Goal: Transaction & Acquisition: Download file/media

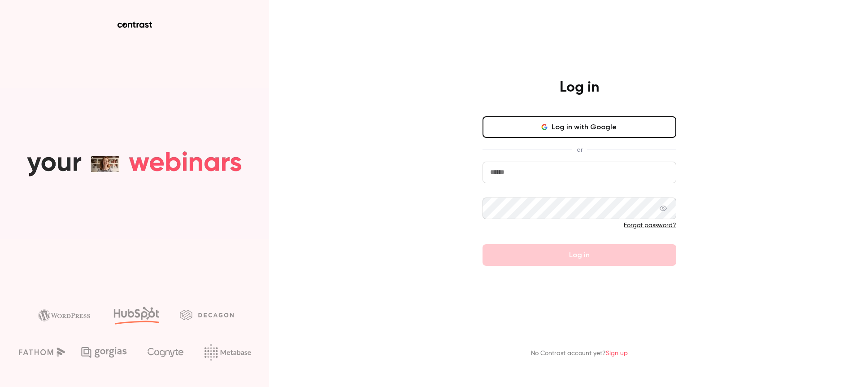
click at [565, 176] on input "email" at bounding box center [580, 173] width 194 height 22
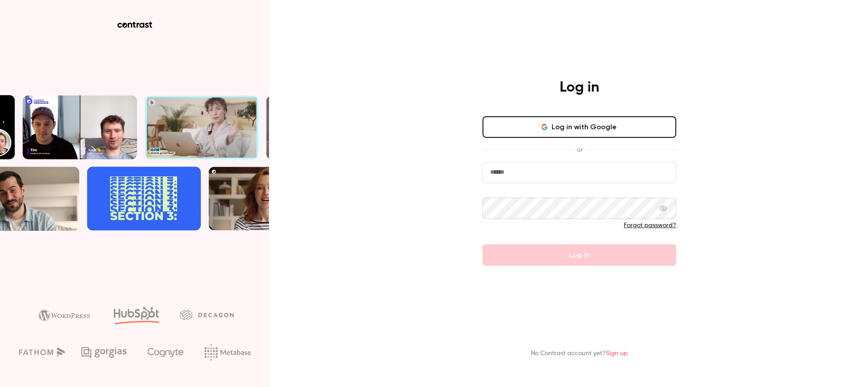
click at [559, 131] on button "Log in with Google" at bounding box center [580, 127] width 194 height 22
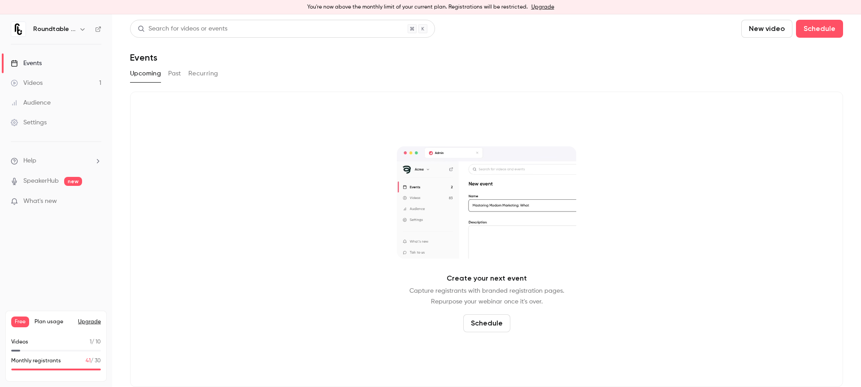
click at [59, 77] on link "Videos 1" at bounding box center [56, 83] width 112 height 20
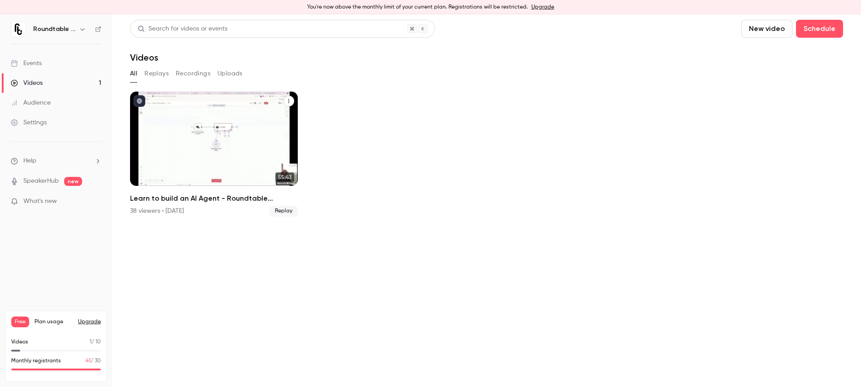
click at [230, 195] on h2 "Learn to build an AI Agent - Roundtable Masterclass" at bounding box center [214, 198] width 168 height 11
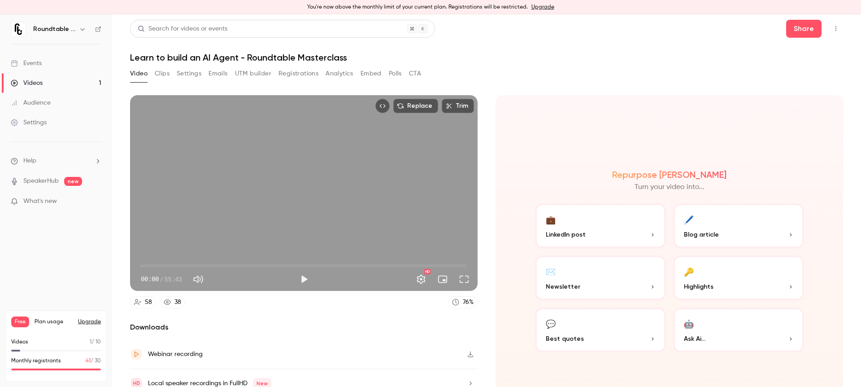
click at [311, 72] on button "Registrations" at bounding box center [299, 73] width 40 height 14
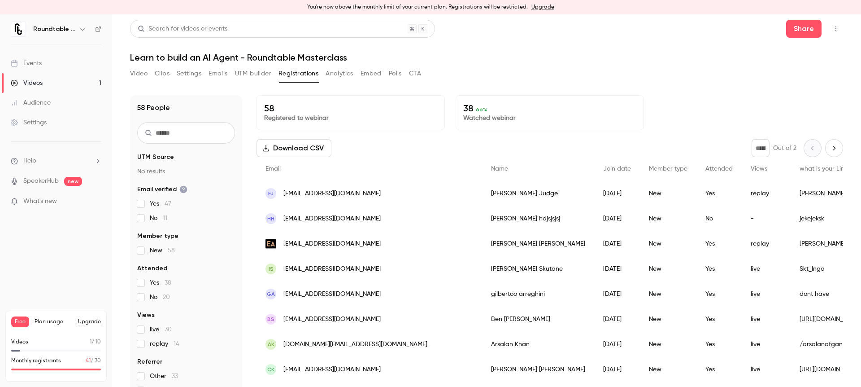
click at [323, 141] on button "Download CSV" at bounding box center [294, 148] width 75 height 18
